Goal: Transaction & Acquisition: Download file/media

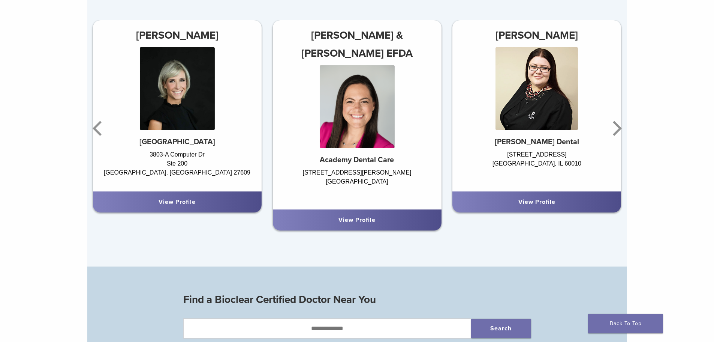
scroll to position [562, 0]
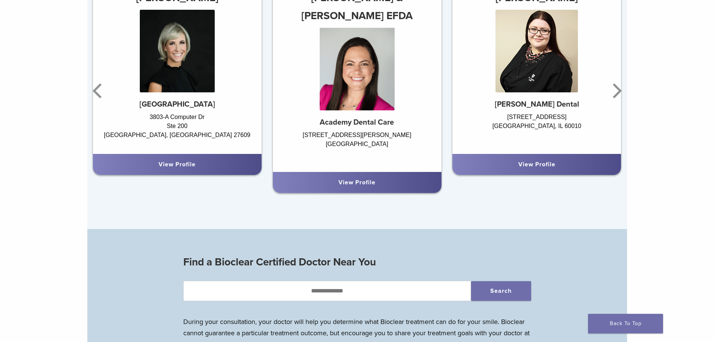
click at [361, 185] on link "View Profile" at bounding box center [357, 181] width 37 height 7
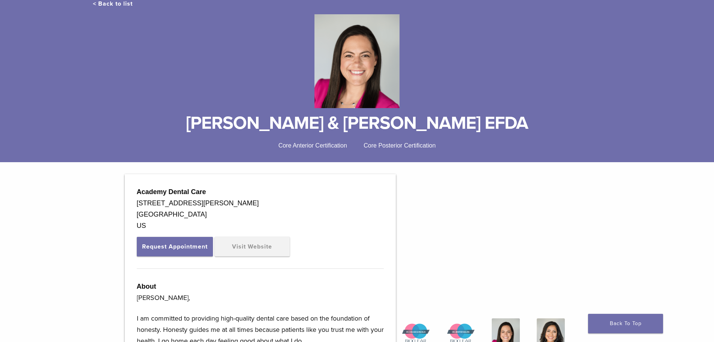
scroll to position [37, 0]
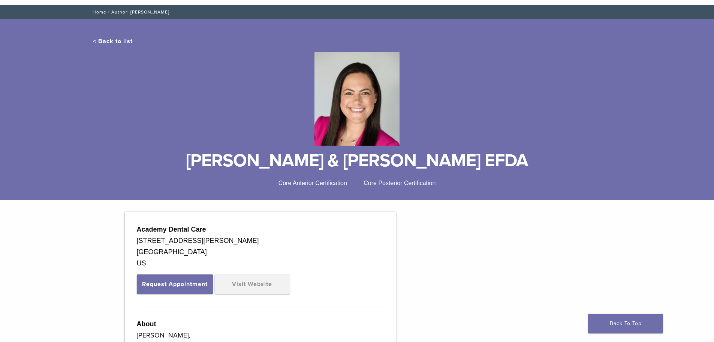
click at [100, 11] on link "Home" at bounding box center [98, 11] width 16 height 5
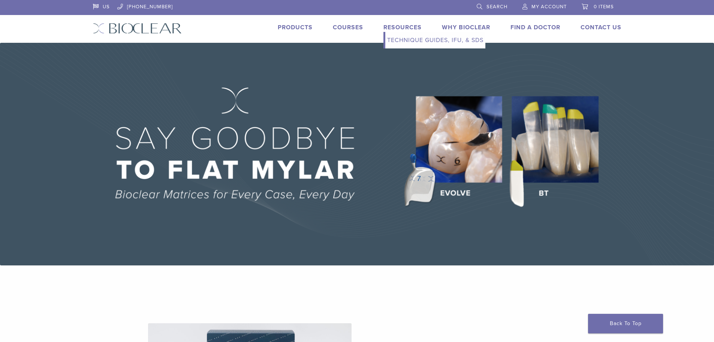
click at [400, 27] on link "Resources" at bounding box center [402, 27] width 38 height 7
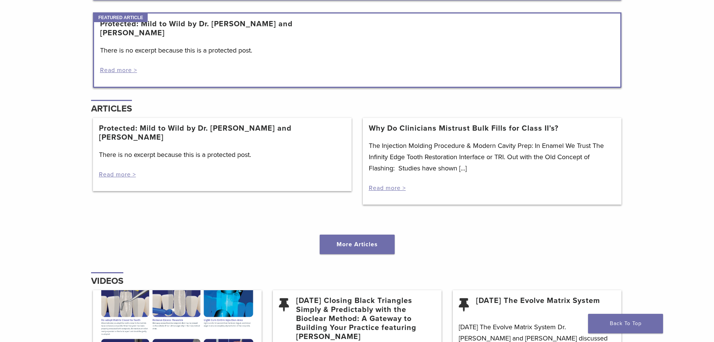
scroll to position [862, 0]
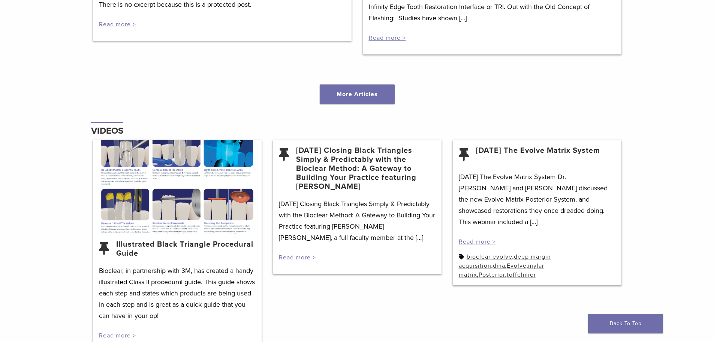
click at [292, 256] on link "Read more >" at bounding box center [297, 256] width 37 height 7
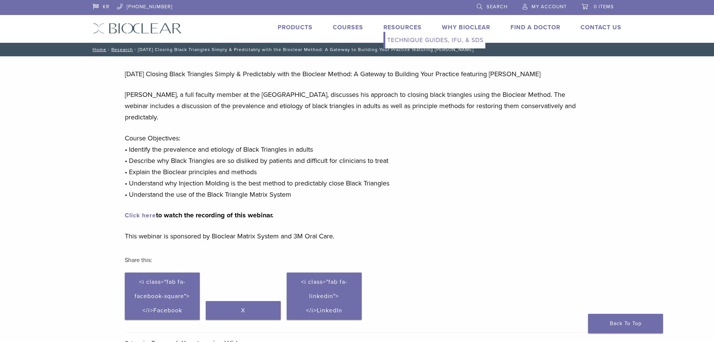
click at [478, 40] on link "Technique Guides, IFU, & SDS" at bounding box center [435, 40] width 100 height 16
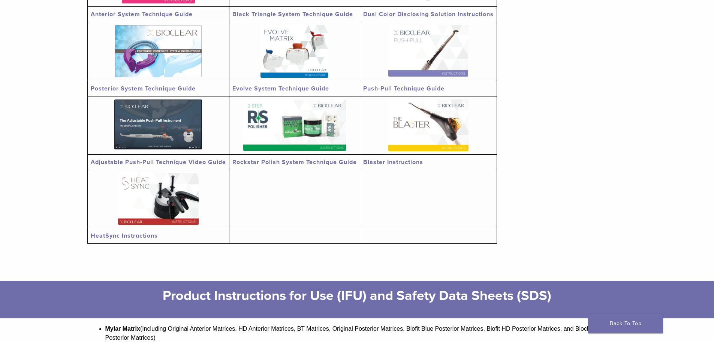
scroll to position [150, 0]
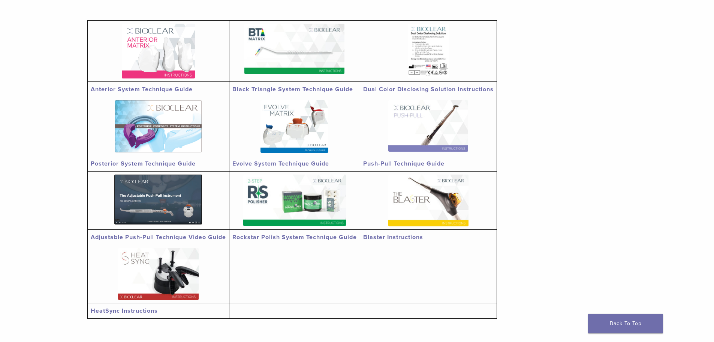
click at [286, 51] on img at bounding box center [294, 49] width 100 height 50
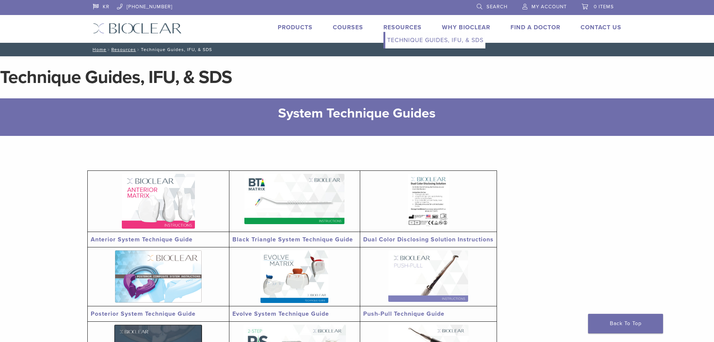
click at [458, 40] on link "Technique Guides, IFU, & SDS" at bounding box center [435, 40] width 100 height 16
click at [300, 202] on img at bounding box center [294, 199] width 100 height 50
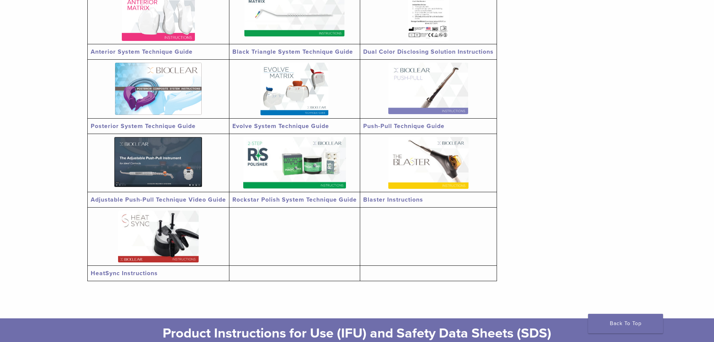
click at [429, 98] on img at bounding box center [428, 88] width 80 height 51
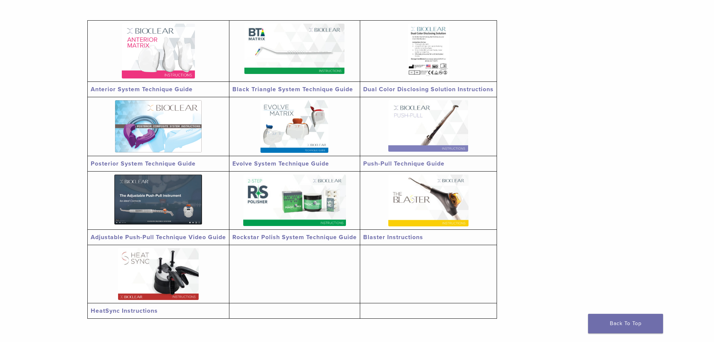
scroll to position [0, 0]
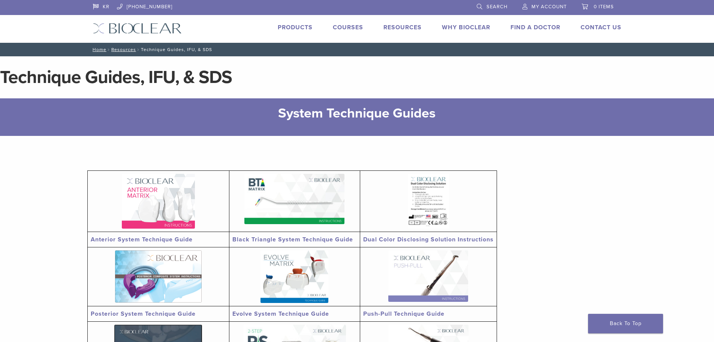
click at [305, 196] on img at bounding box center [294, 199] width 100 height 50
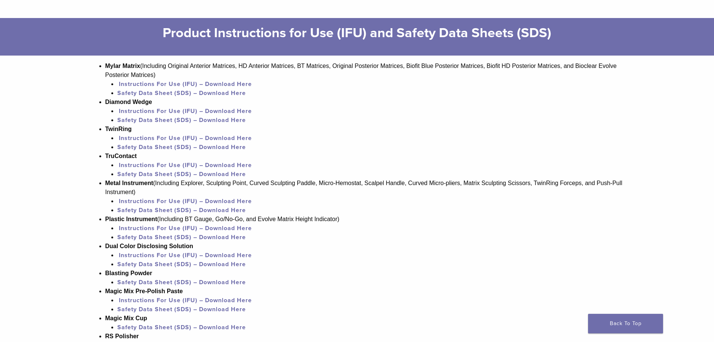
scroll to position [637, 0]
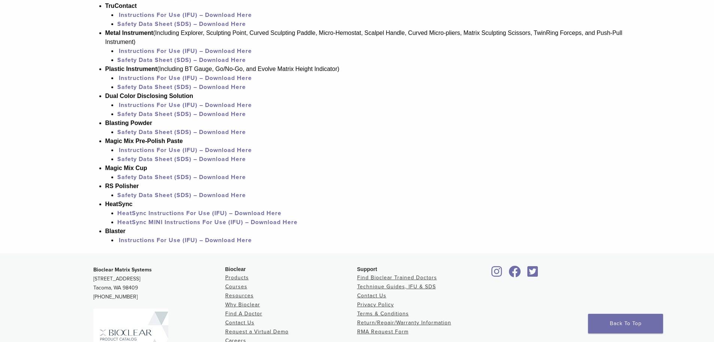
click at [152, 240] on link "Instructions For Use (IFU) – Download Here" at bounding box center [185, 239] width 133 height 7
click at [228, 78] on link "Instructions For Use (IFU) – Download Here" at bounding box center [185, 77] width 133 height 7
click at [163, 77] on link "Instructions For Use (IFU) – Download Here" at bounding box center [185, 77] width 133 height 7
click at [180, 87] on link "Safety Data Sheet (SDS) – Download Here" at bounding box center [181, 86] width 129 height 7
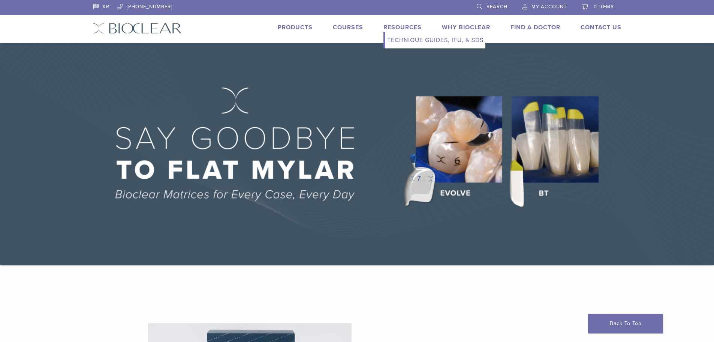
click at [473, 40] on link "Technique Guides, IFU, & SDS" at bounding box center [435, 40] width 100 height 16
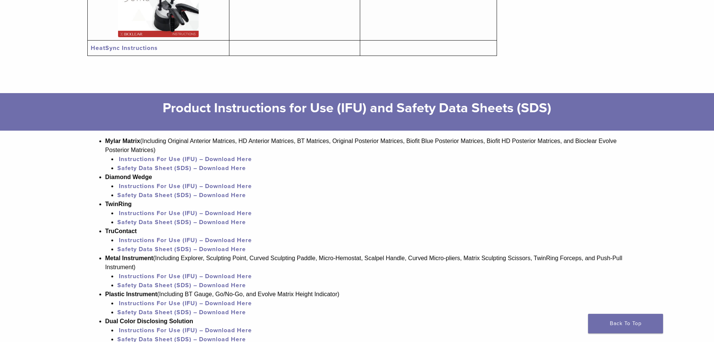
scroll to position [450, 0]
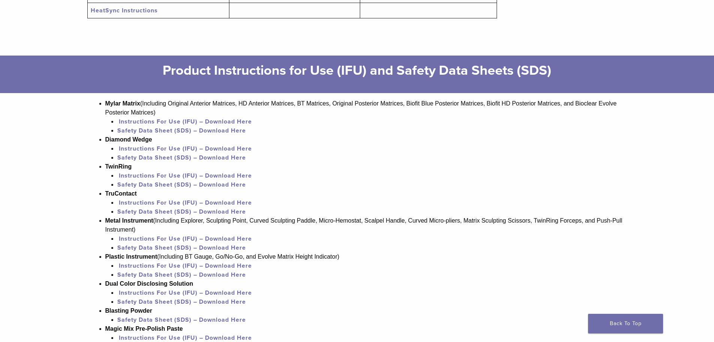
click at [190, 274] on link "Safety Data Sheet (SDS) – Download Here" at bounding box center [181, 274] width 129 height 7
click at [228, 238] on link "Instructions For Use (IFU) – Download Here" at bounding box center [185, 238] width 133 height 7
click at [223, 246] on link "Safety Data Sheet (SDS) – Download Here" at bounding box center [181, 247] width 129 height 7
